Goal: Task Accomplishment & Management: Manage account settings

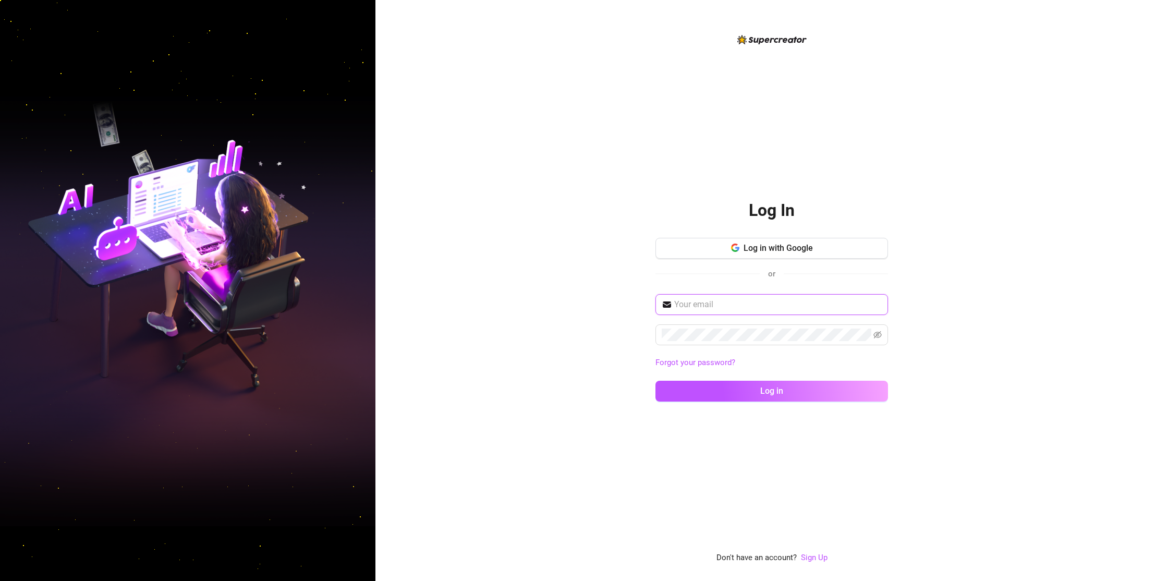
click at [754, 307] on input "text" at bounding box center [777, 304] width 207 height 13
type input "[EMAIL_ADDRESS][DOMAIN_NAME]"
click at [655, 381] on button "Log in" at bounding box center [771, 391] width 233 height 21
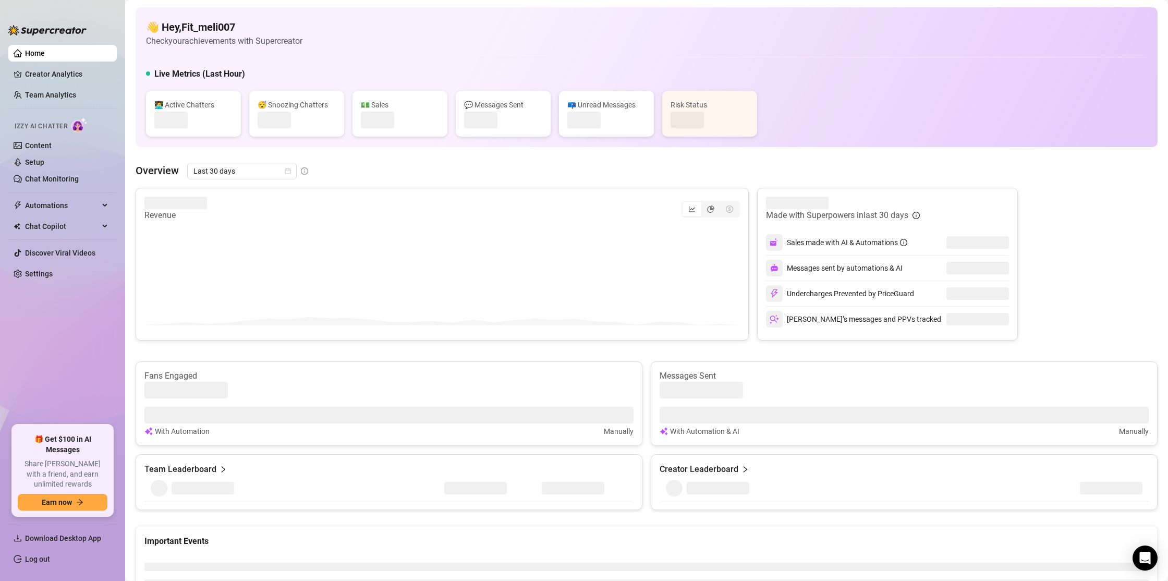
click at [0, 580] on nordpass-portal at bounding box center [0, 581] width 0 height 0
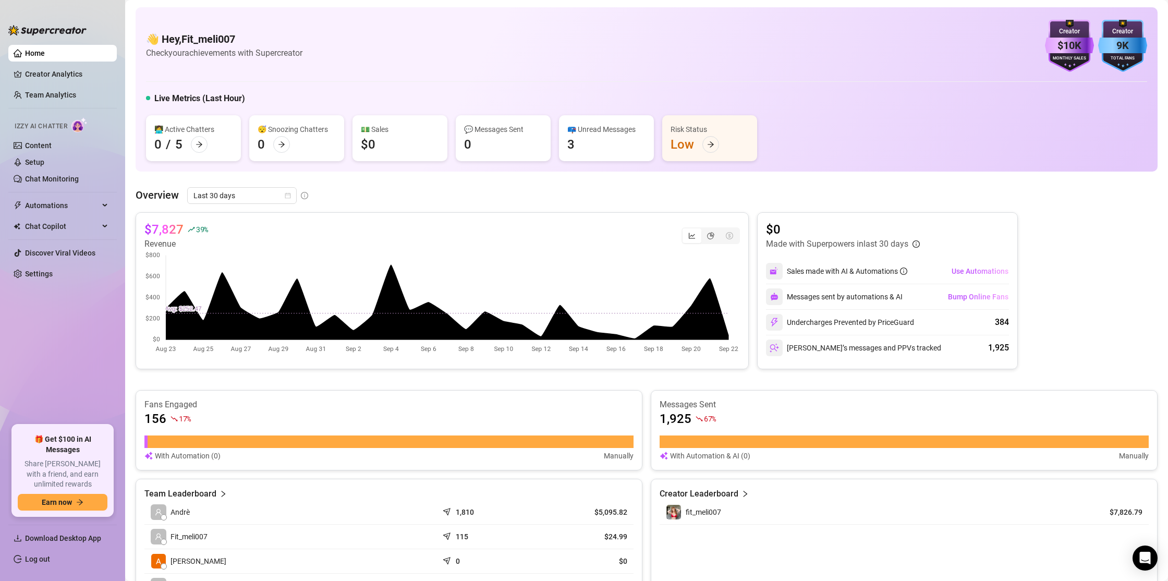
click at [370, 61] on div "👋 Hey, Fit_meli007 Check your achievements with Supercreator $10K Creator Month…" at bounding box center [646, 46] width 1001 height 52
click at [70, 72] on link "Creator Analytics" at bounding box center [66, 74] width 83 height 17
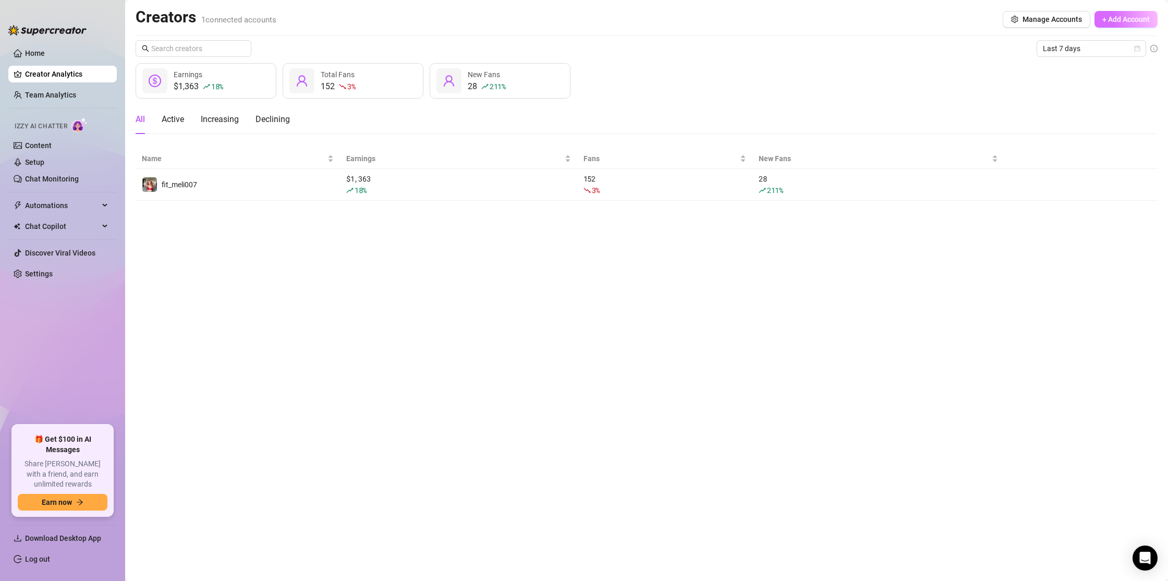
click at [1129, 21] on span "+ Add Account" at bounding box center [1125, 19] width 47 height 8
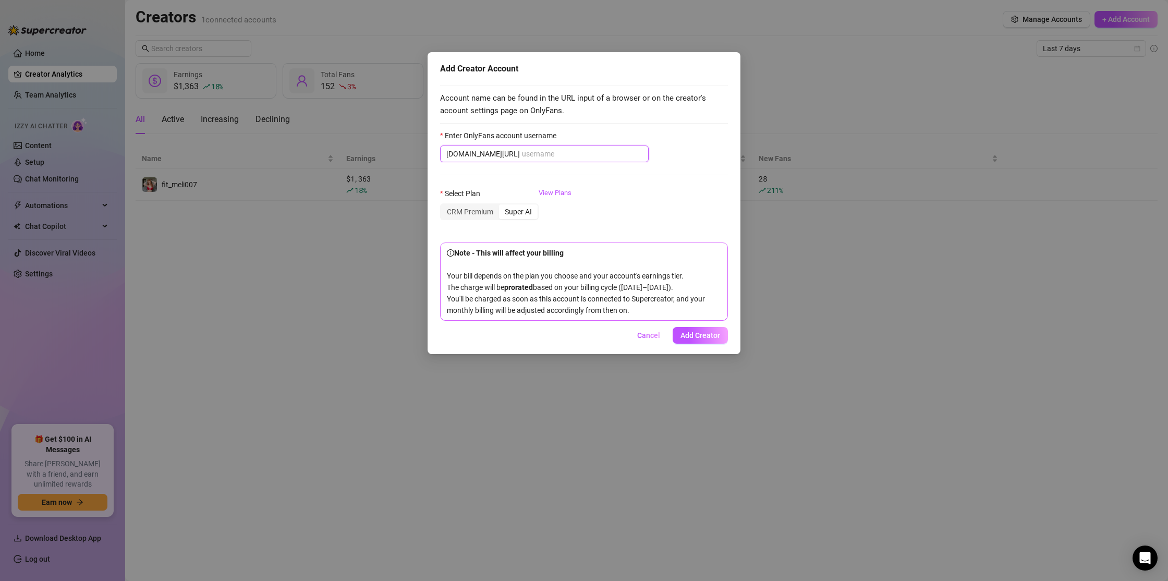
paste input "bimmerblondiee"
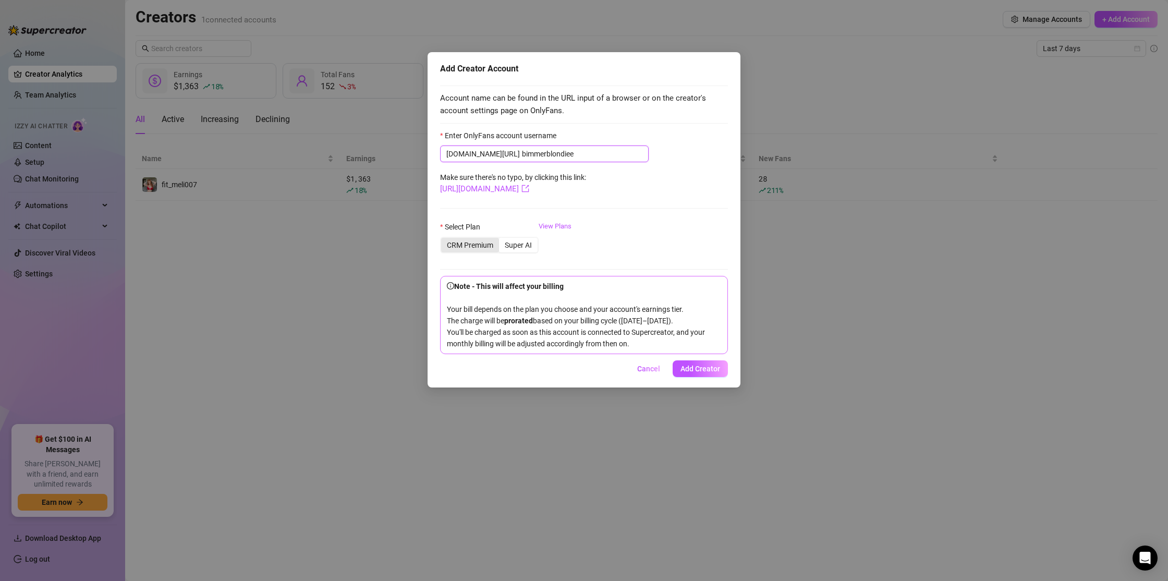
type input "bimmerblondiee"
click at [470, 246] on div "CRM Premium" at bounding box center [470, 245] width 58 height 15
click at [444, 239] on input "CRM Premium" at bounding box center [444, 239] width 0 height 0
click at [552, 227] on link "View Plans" at bounding box center [555, 242] width 33 height 42
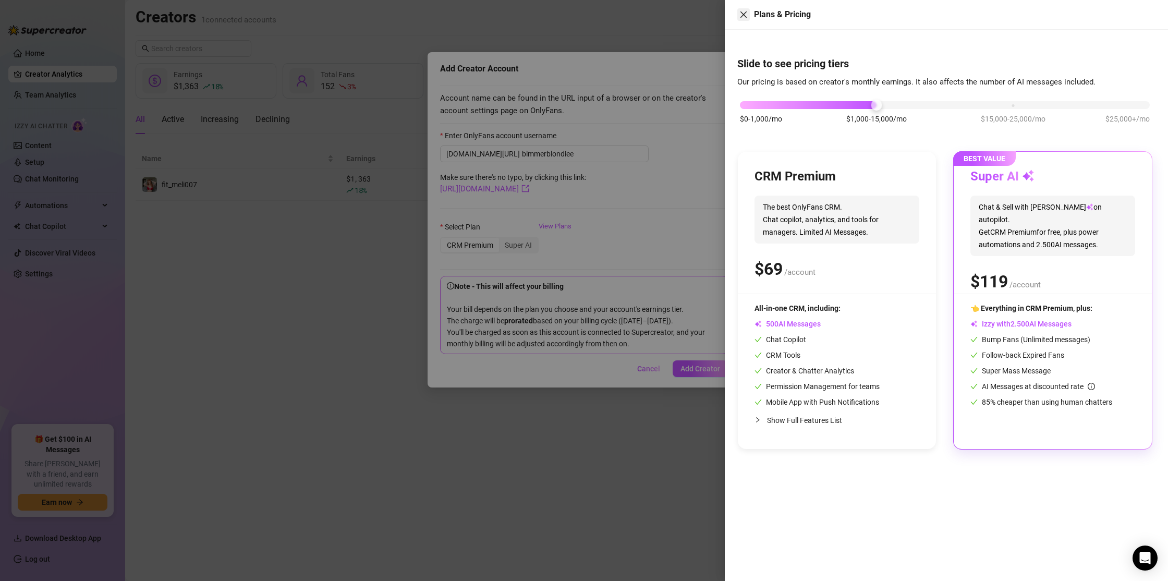
click at [742, 14] on icon "close" at bounding box center [743, 14] width 6 height 6
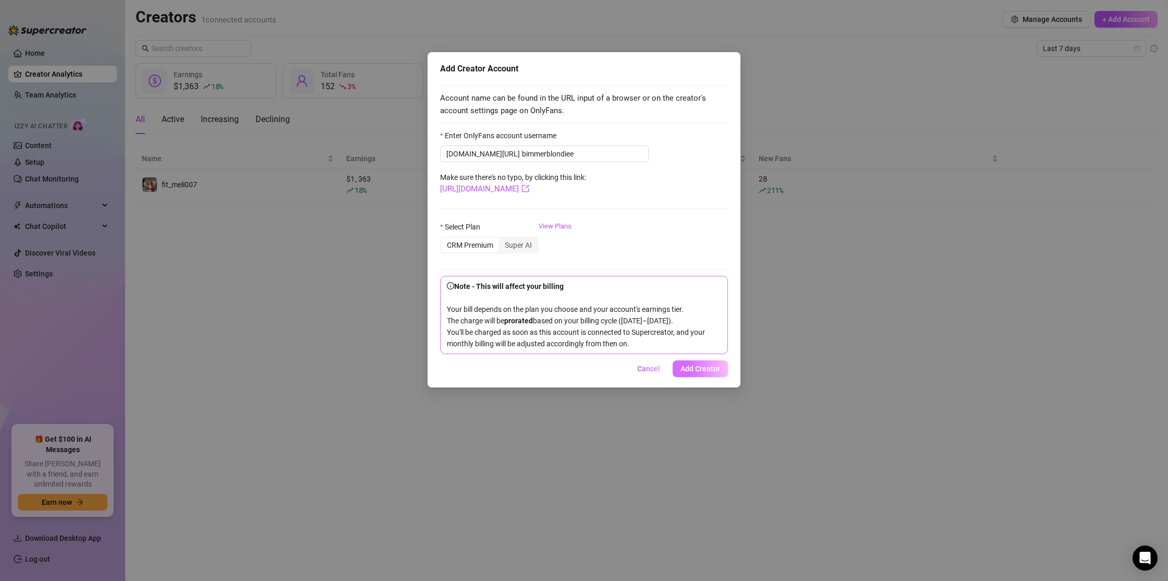
click at [711, 373] on span "Add Creator" at bounding box center [700, 368] width 40 height 8
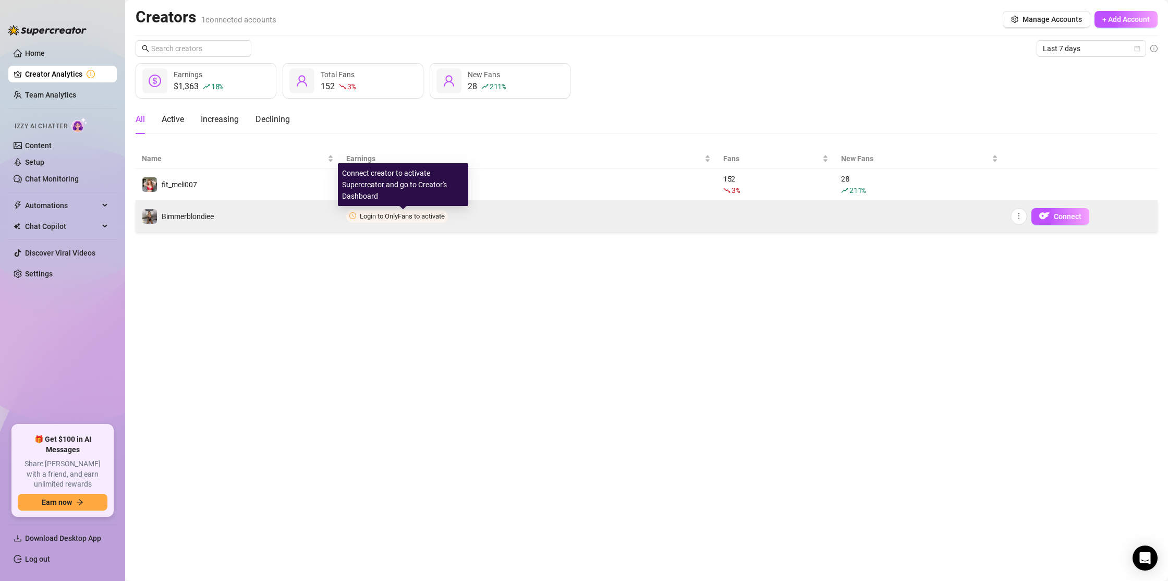
click at [391, 214] on span "Login to OnlyFans to activate" at bounding box center [402, 216] width 85 height 8
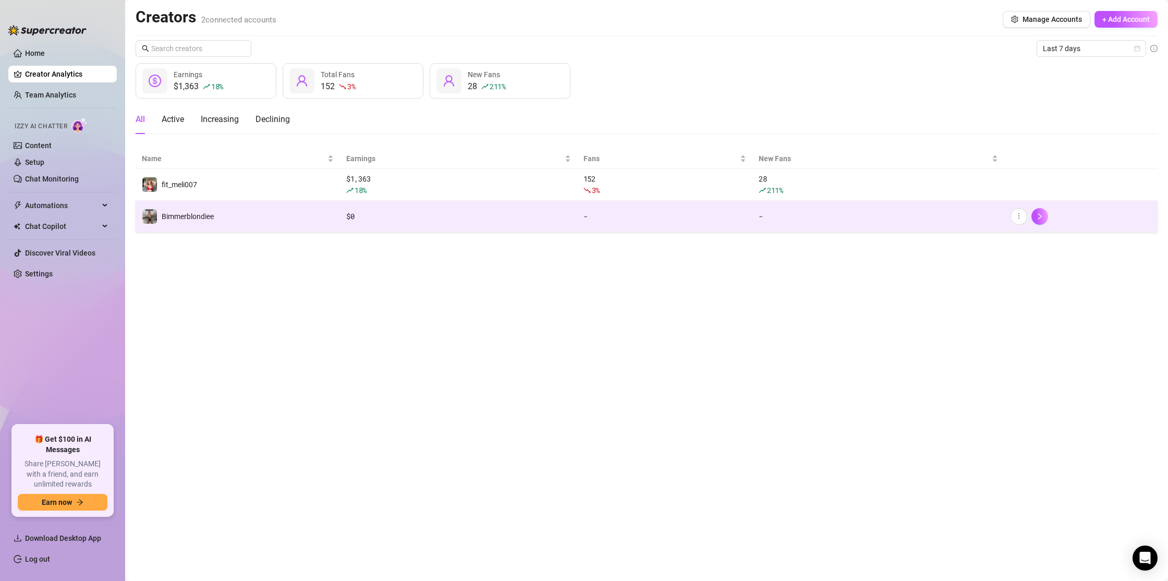
click at [702, 68] on div "$1,363 18 % Earnings 152 3 % Total Fans 28 211 % New Fans" at bounding box center [647, 80] width 1022 height 35
click at [679, 76] on div "$1,363 18 % Earnings 152 3 % Total Fans 28 211 % New Fans" at bounding box center [647, 80] width 1022 height 35
click at [219, 215] on td "Bimmerblondiee" at bounding box center [238, 216] width 204 height 31
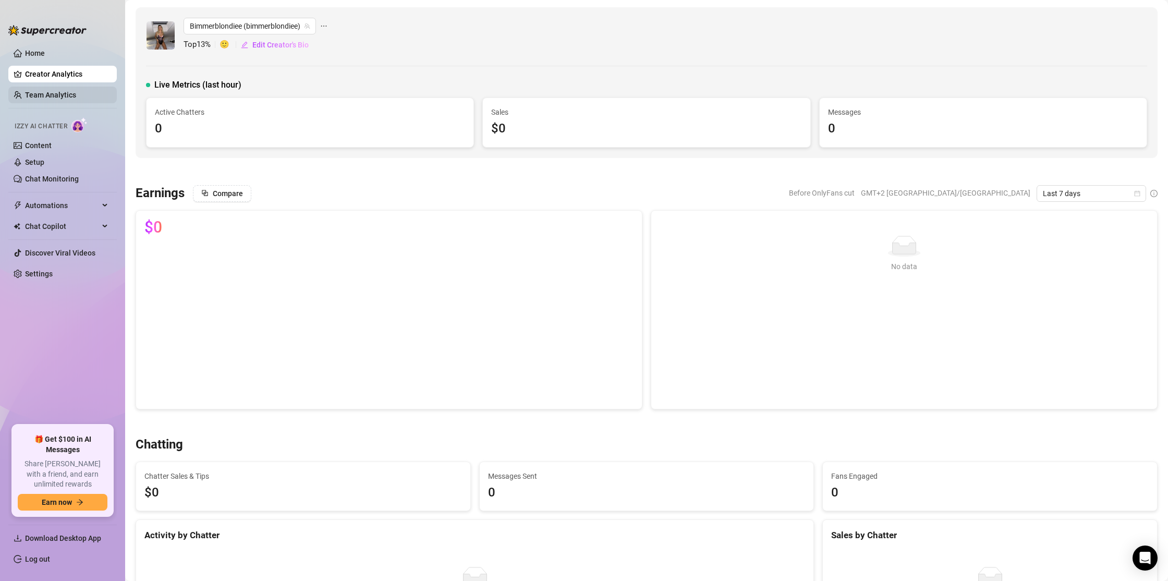
click at [64, 96] on link "Team Analytics" at bounding box center [50, 95] width 51 height 8
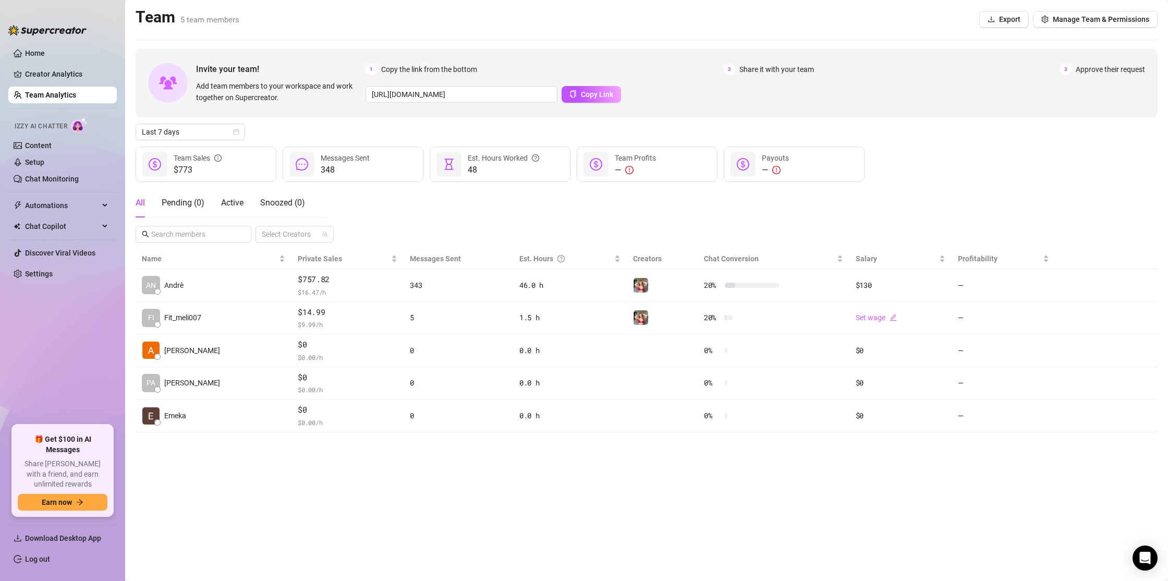
click at [658, 71] on div "1 Copy the link from the bottom 2 Share it with your team 3 Approve their reque…" at bounding box center [754, 69] width 779 height 11
click at [45, 54] on link "Home" at bounding box center [35, 53] width 20 height 8
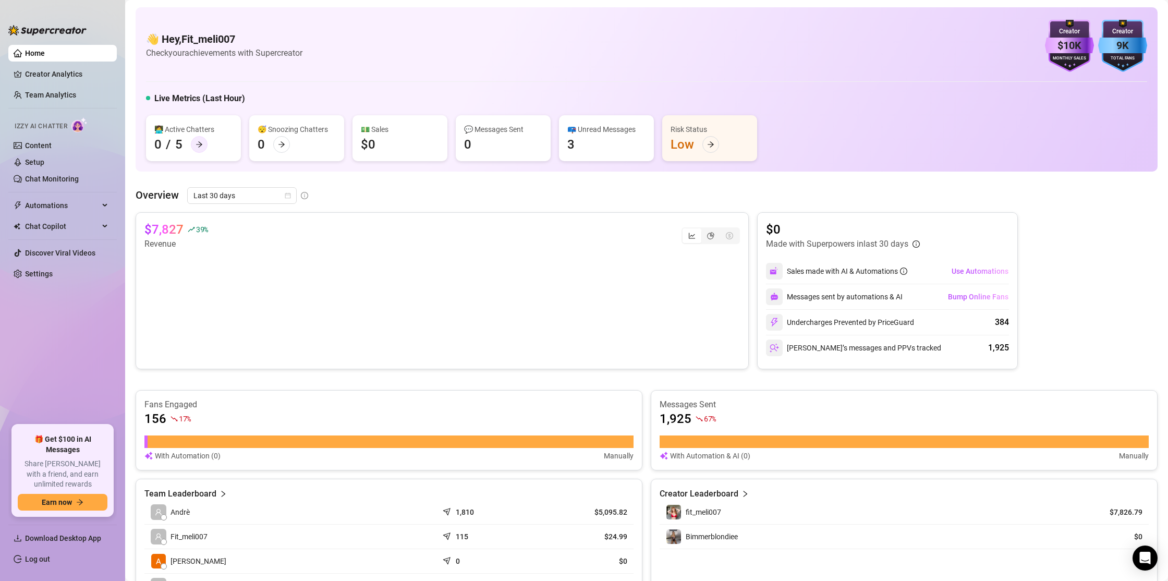
click at [206, 147] on div at bounding box center [199, 144] width 17 height 17
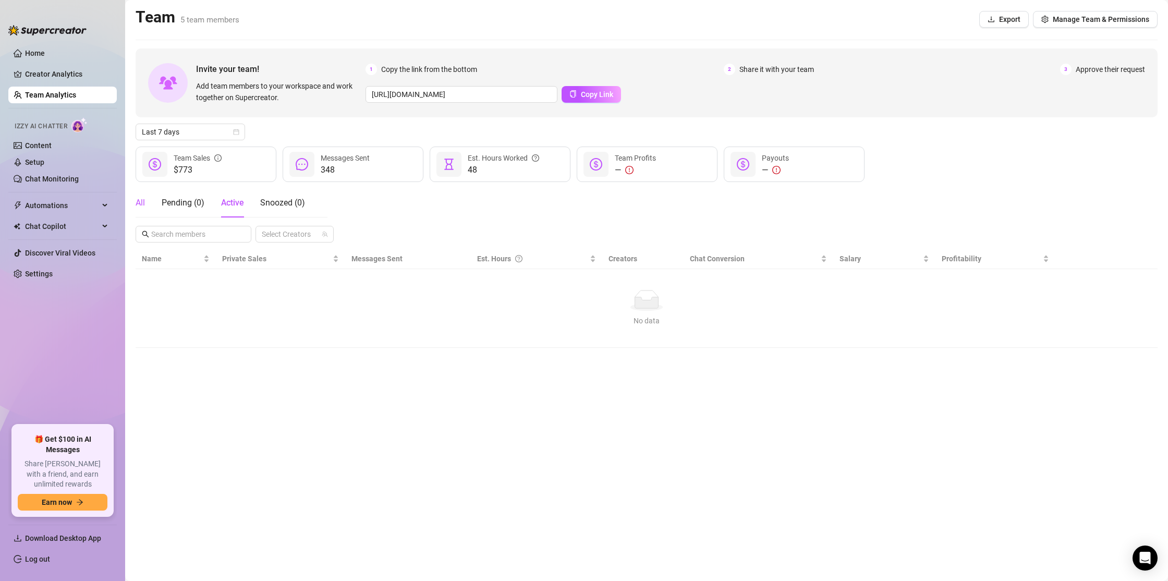
click at [144, 203] on div "All" at bounding box center [140, 203] width 9 height 13
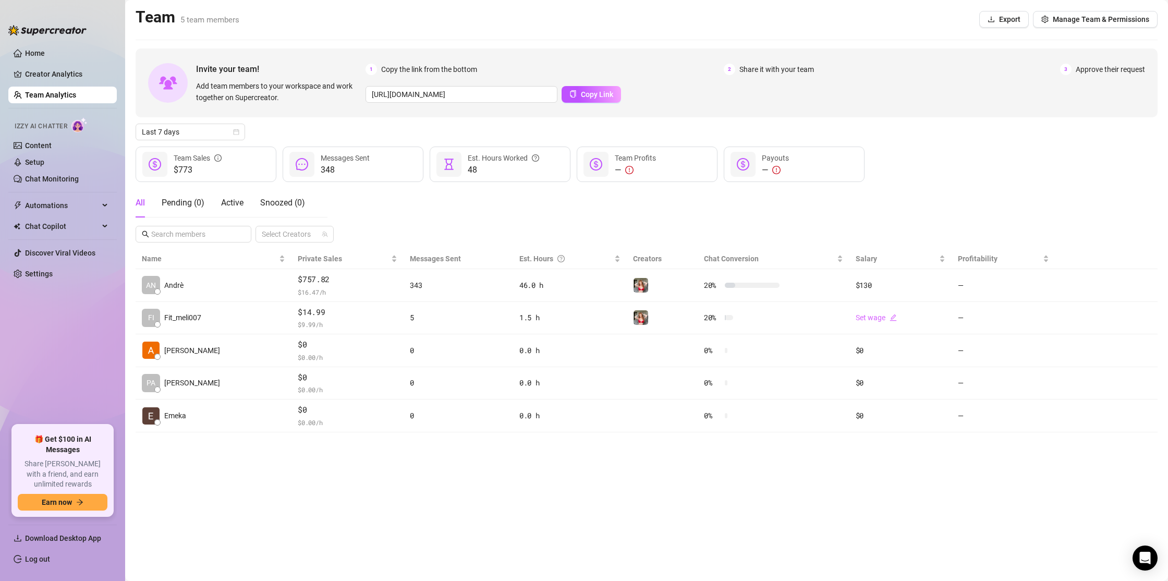
click at [407, 212] on div "All Pending ( 0 ) Active Snoozed ( 0 ) Select Creators" at bounding box center [647, 215] width 1022 height 54
click at [45, 55] on link "Home" at bounding box center [35, 53] width 20 height 8
